Goal: Task Accomplishment & Management: Use online tool/utility

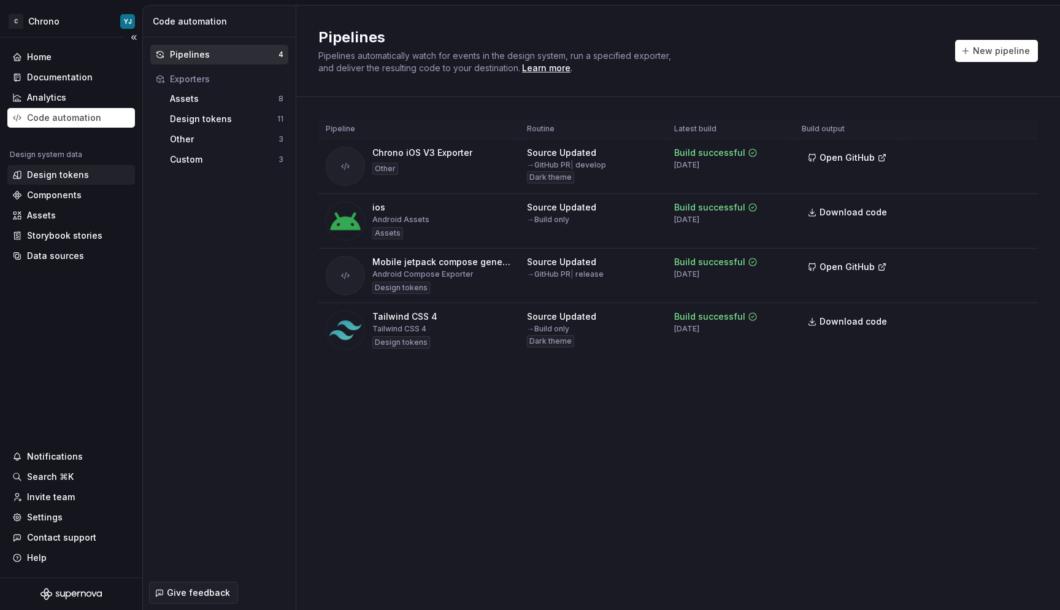
click at [63, 176] on div "Design tokens" at bounding box center [58, 175] width 62 height 12
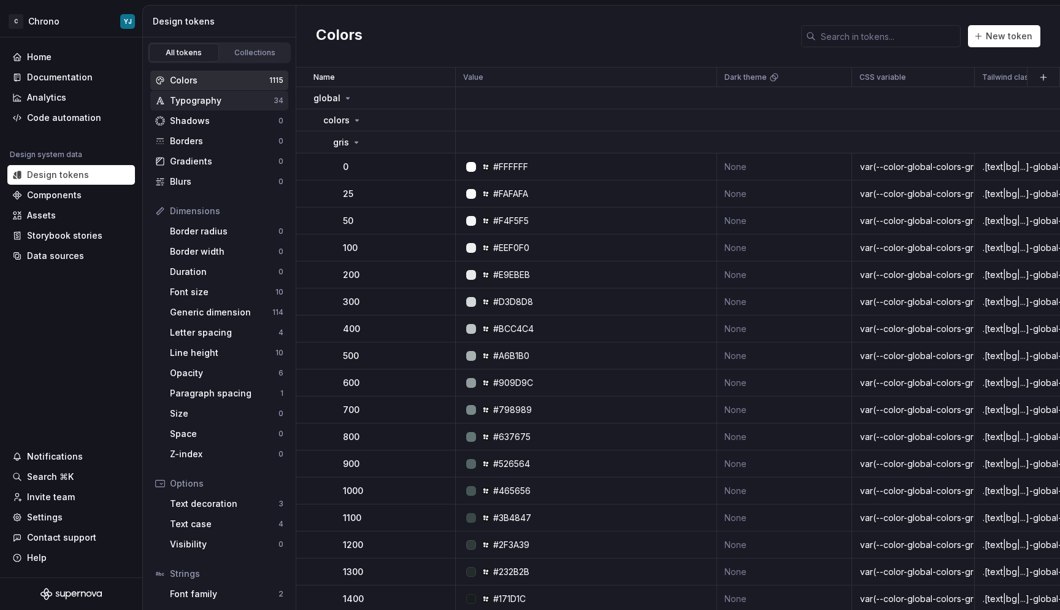
click at [212, 99] on div "Typography" at bounding box center [222, 100] width 104 height 12
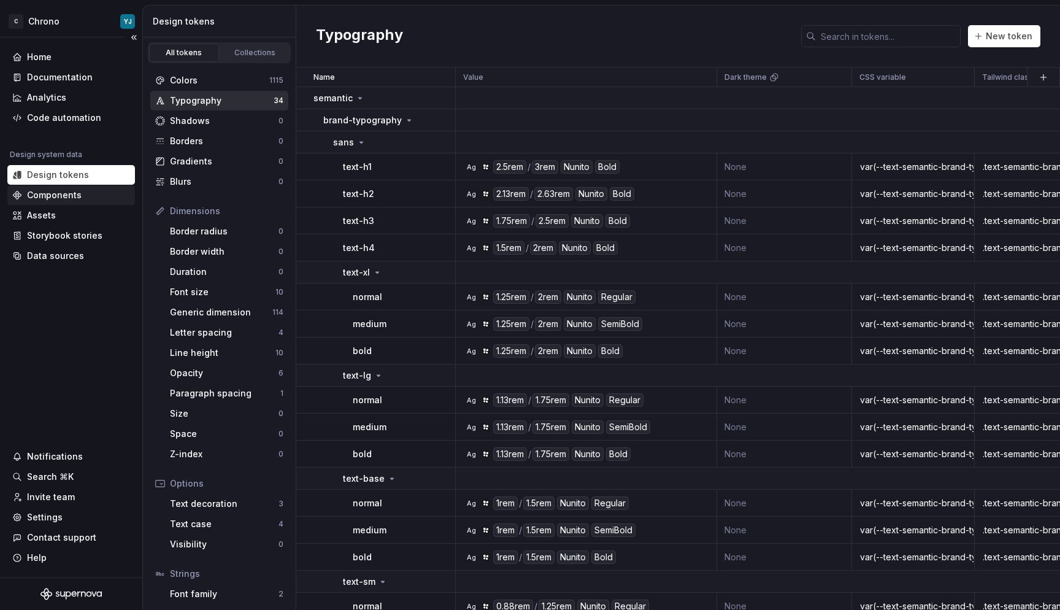
click at [57, 186] on div "Components" at bounding box center [71, 195] width 128 height 20
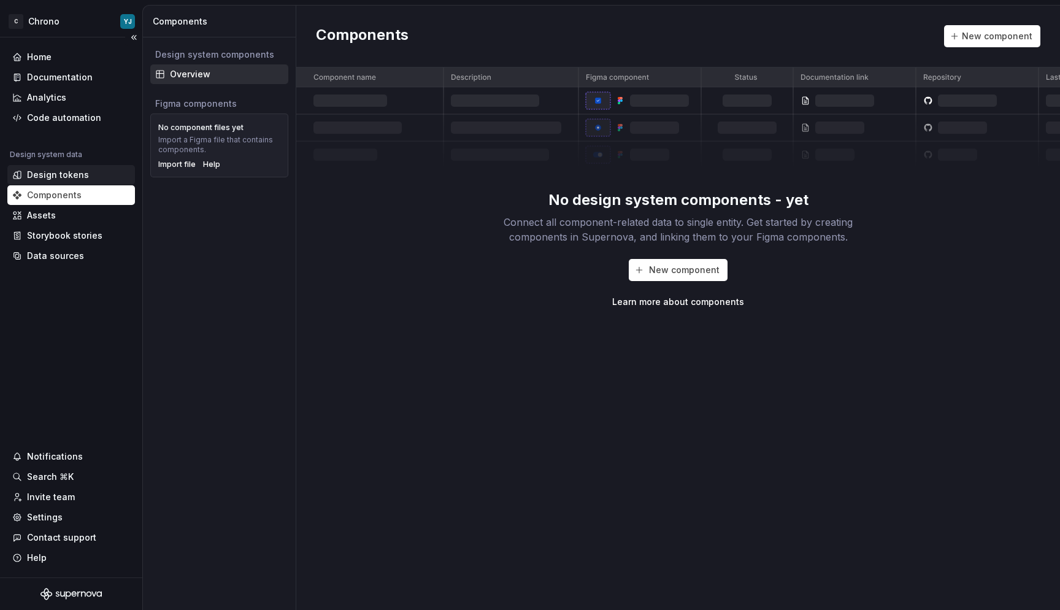
click at [79, 168] on div "Design tokens" at bounding box center [71, 175] width 128 height 20
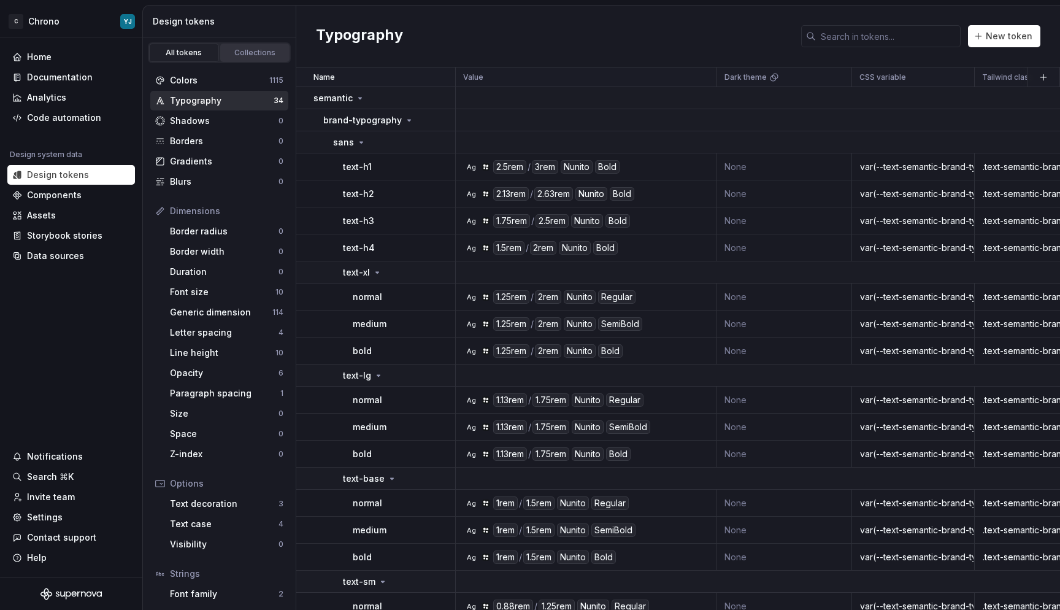
click at [240, 46] on link "Collections" at bounding box center [255, 53] width 70 height 18
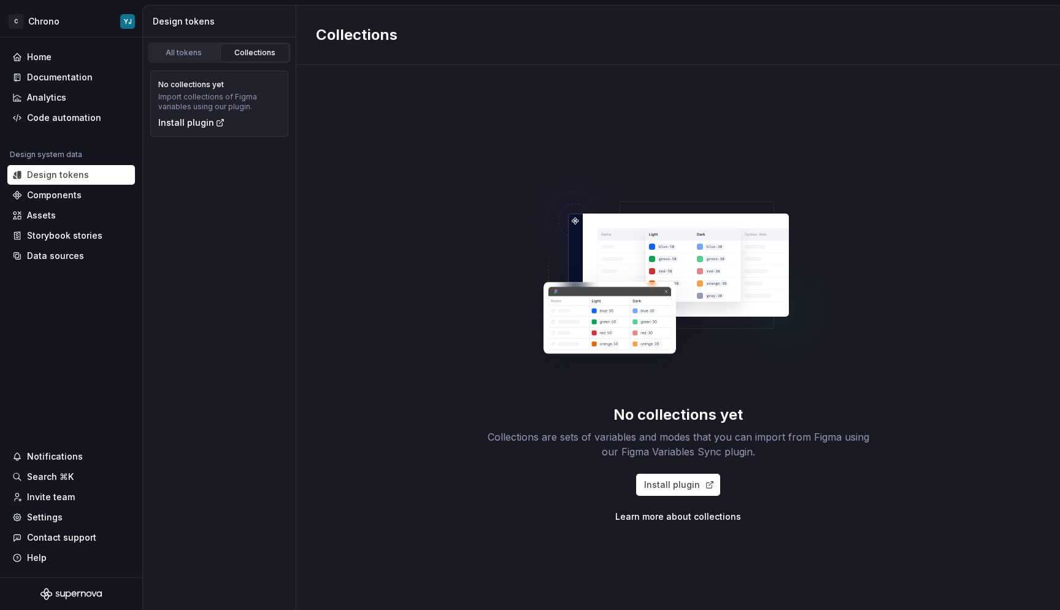
click at [197, 41] on div "All tokens Collections" at bounding box center [219, 50] width 153 height 26
click at [185, 49] on div "All tokens" at bounding box center [183, 53] width 61 height 10
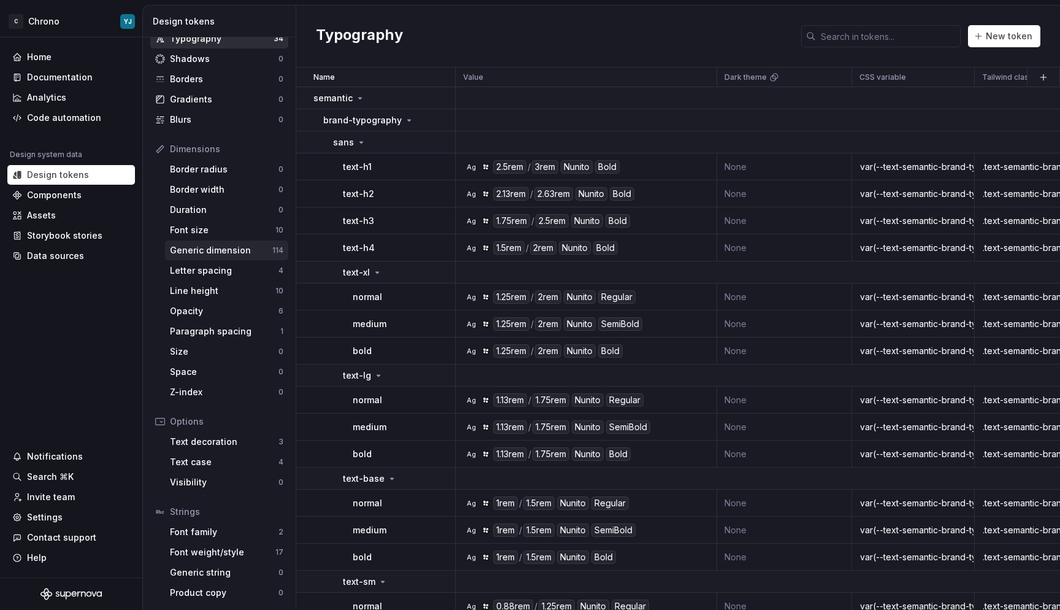
scroll to position [62, 0]
click at [226, 553] on div "Font weight/style" at bounding box center [223, 552] width 106 height 12
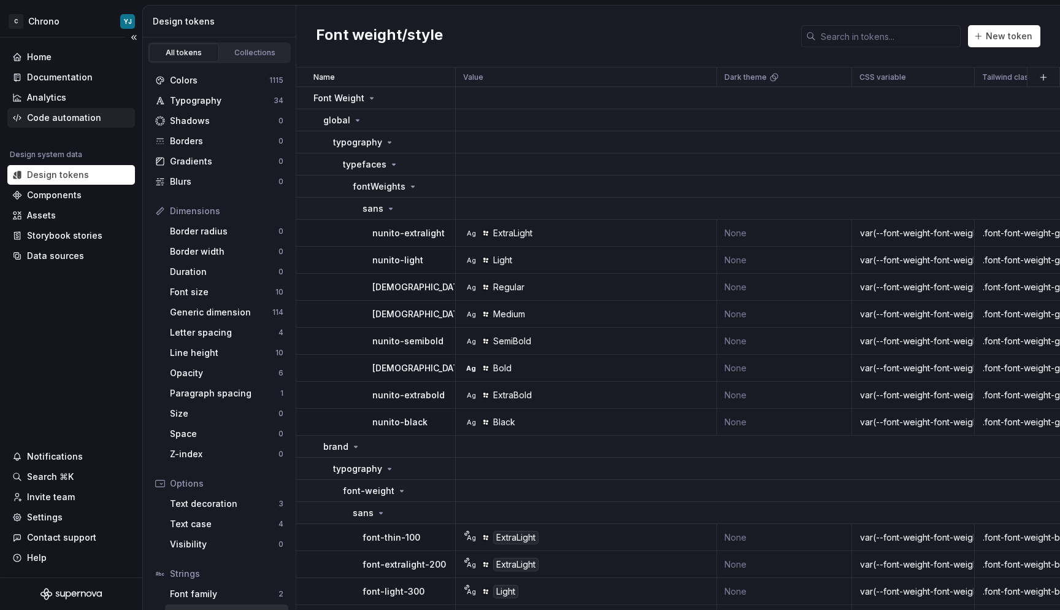
click at [45, 110] on div "Code automation" at bounding box center [71, 118] width 128 height 20
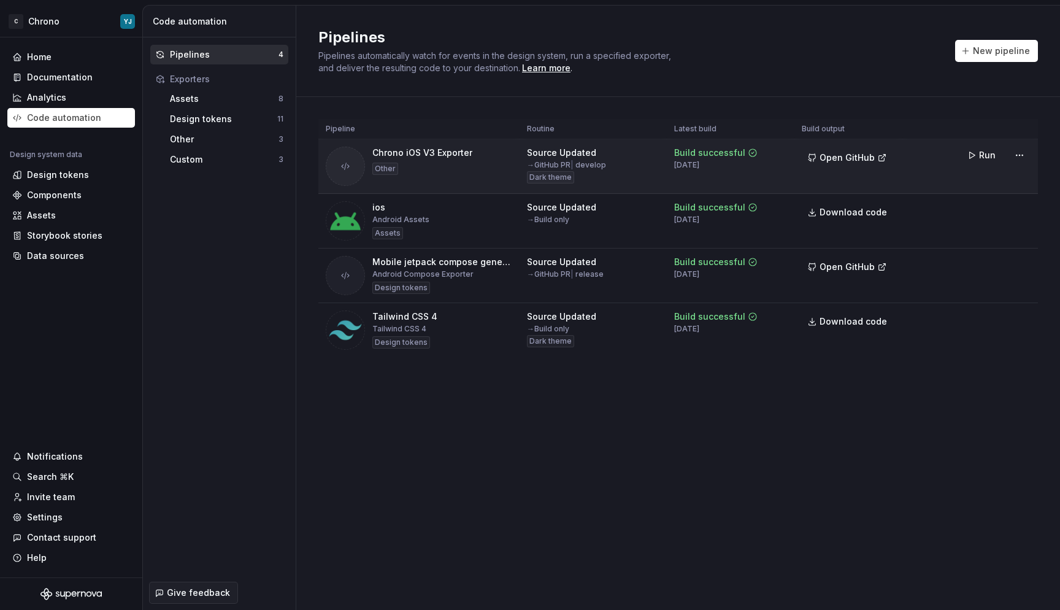
click at [415, 156] on div "Chrono iOS V3 Exporter" at bounding box center [422, 153] width 100 height 12
click at [973, 153] on button "Run" at bounding box center [982, 155] width 42 height 22
click at [842, 152] on span "Open GitHub" at bounding box center [847, 158] width 55 height 12
